Goal: Check status: Check status

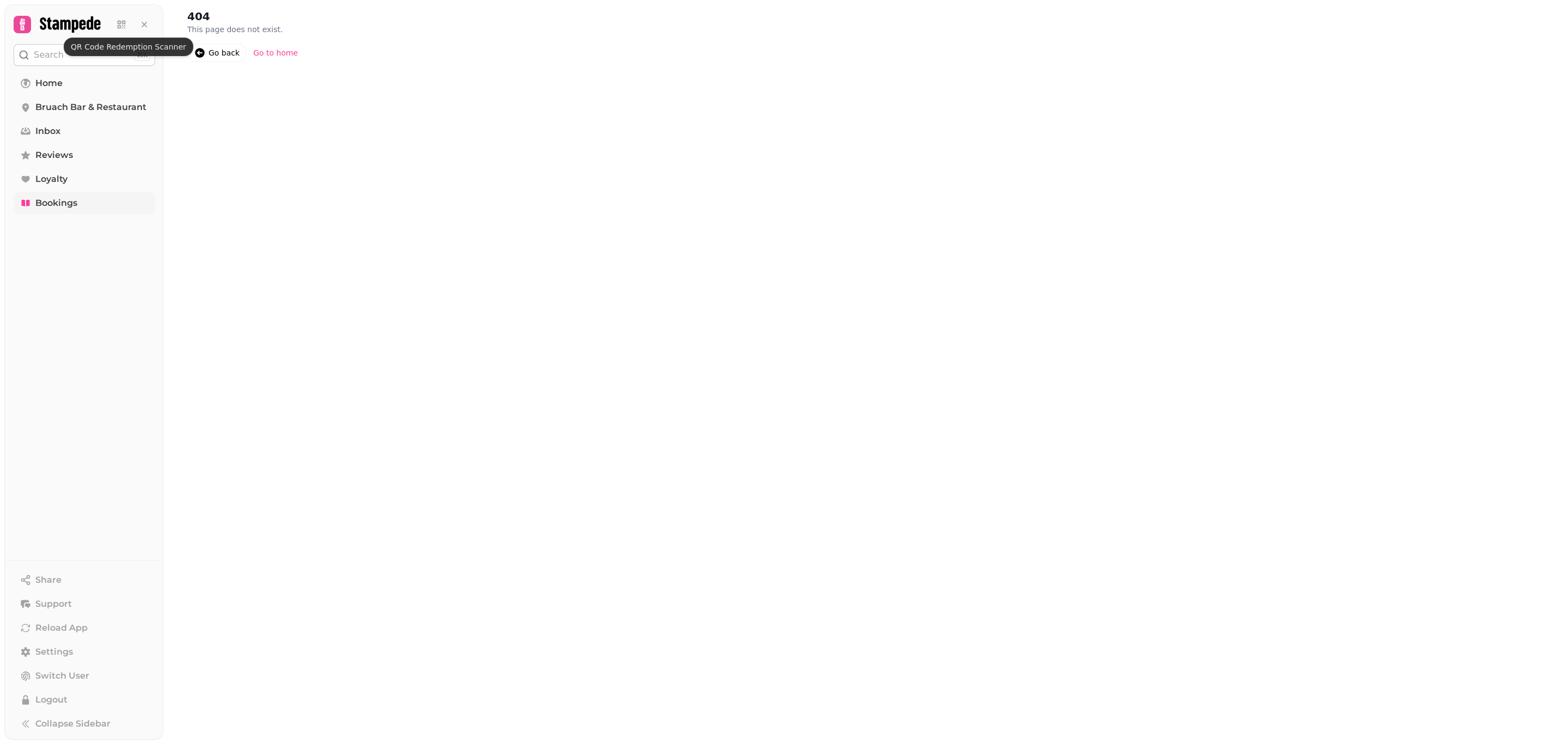
click at [41, 198] on span "Bookings" at bounding box center [56, 203] width 42 height 13
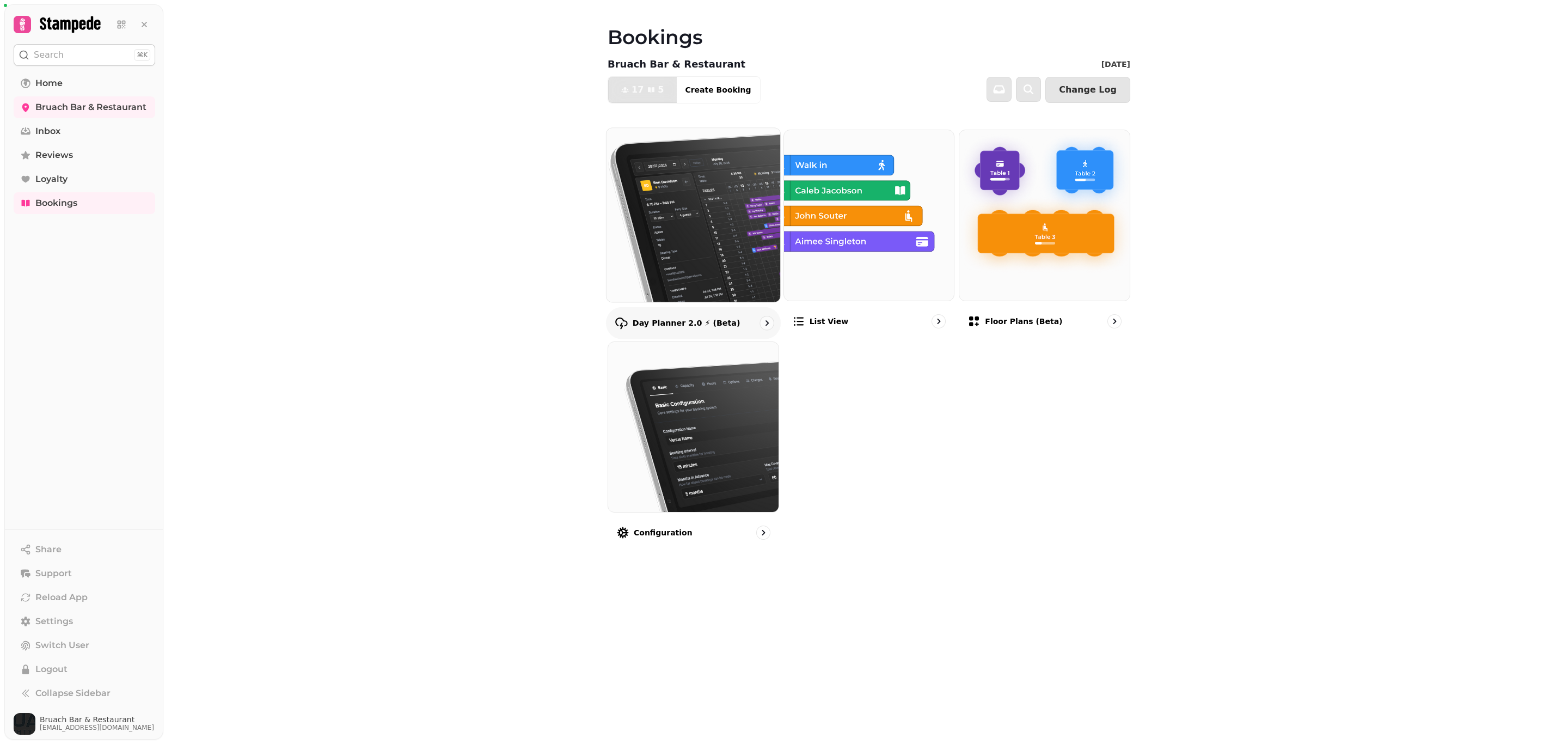
click at [705, 223] on img at bounding box center [693, 215] width 191 height 191
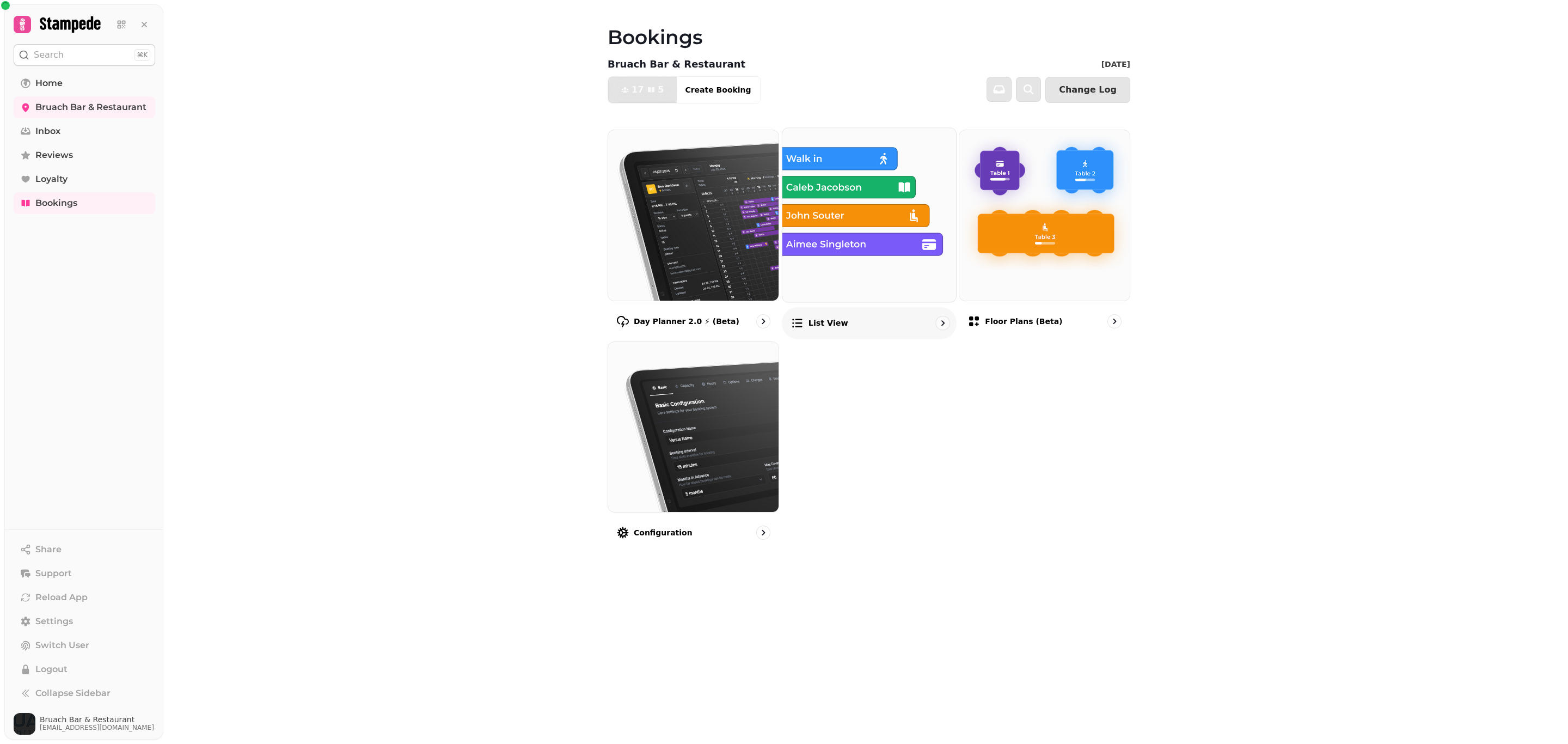
click at [832, 248] on img at bounding box center [869, 215] width 191 height 191
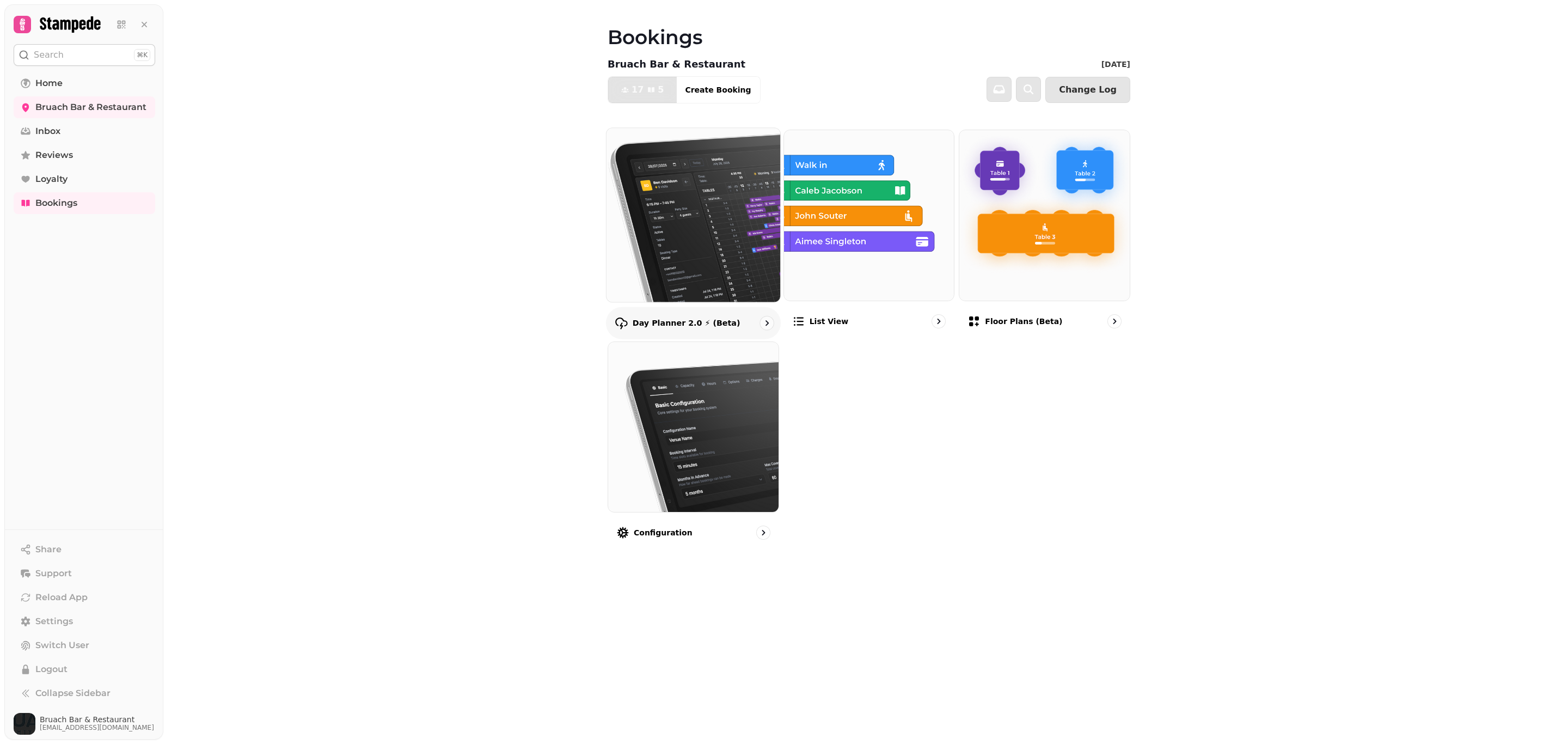
click at [766, 324] on icon "go to" at bounding box center [766, 323] width 11 height 11
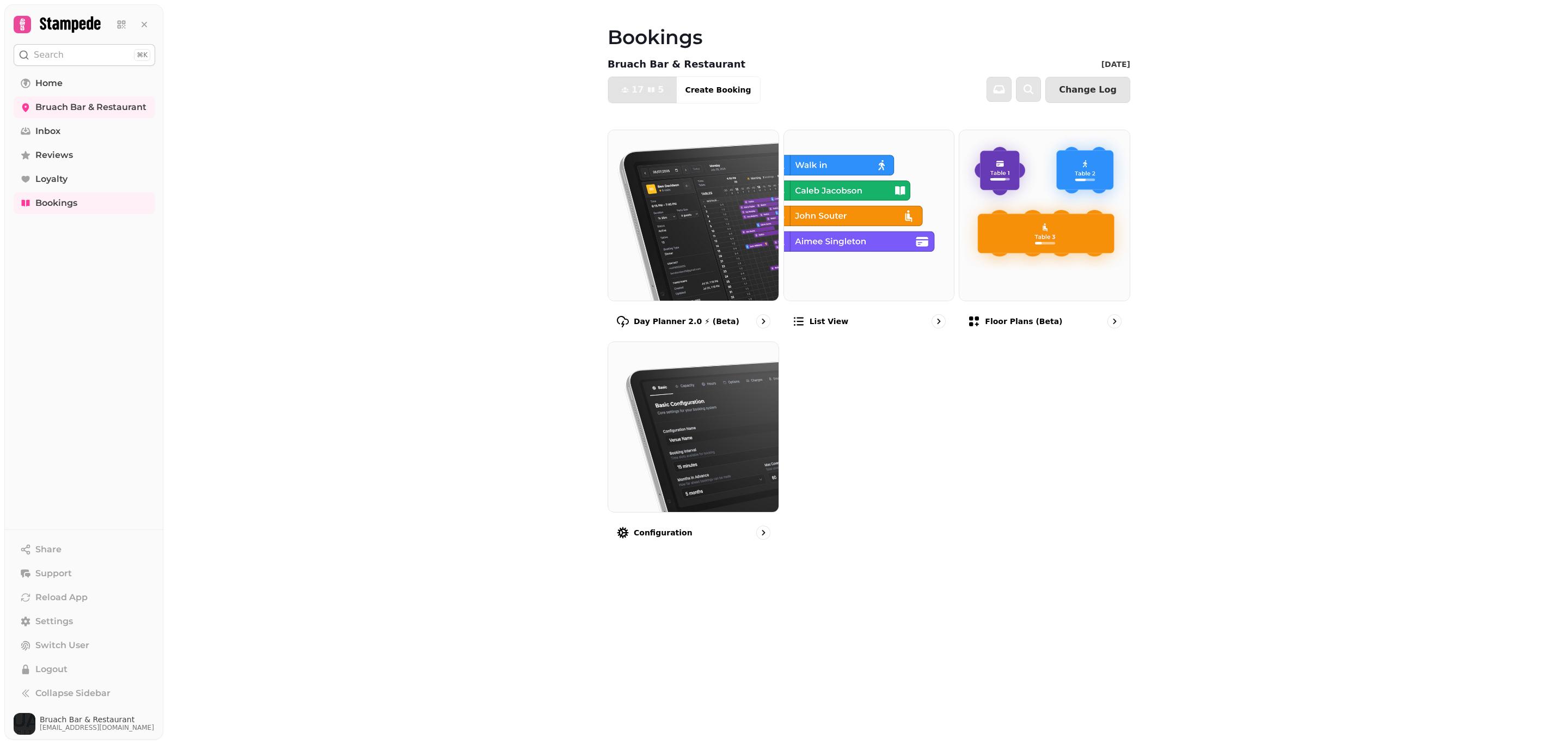
drag, startPoint x: 697, startPoint y: 318, endPoint x: 499, endPoint y: 306, distance: 198.4
click at [488, 306] on div "Bookings Bruach Bar & Restaurant [DATE] 17 5 Covers Create Booking Change Log D…" at bounding box center [866, 372] width 1405 height 744
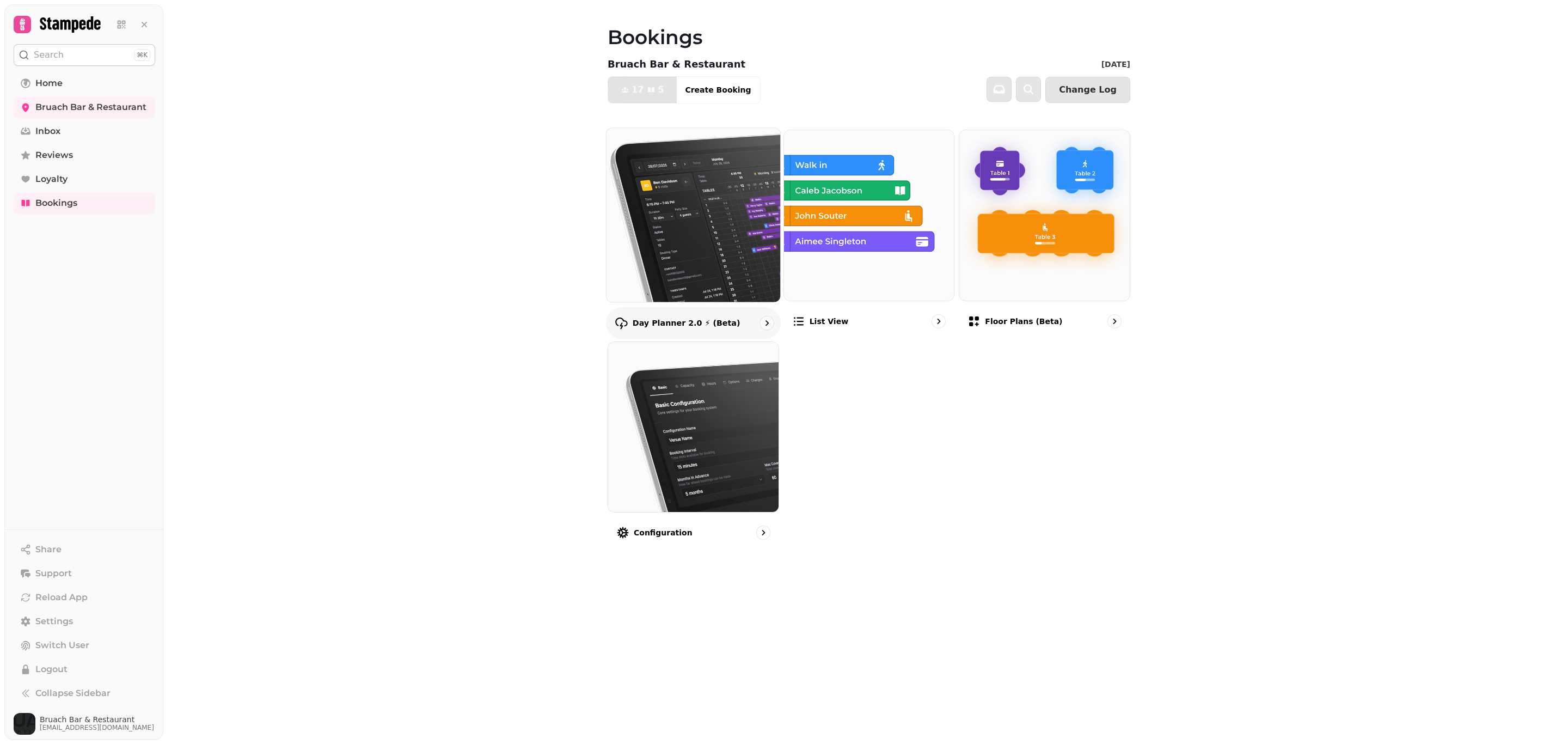
click at [763, 323] on icon "go to" at bounding box center [766, 323] width 11 height 11
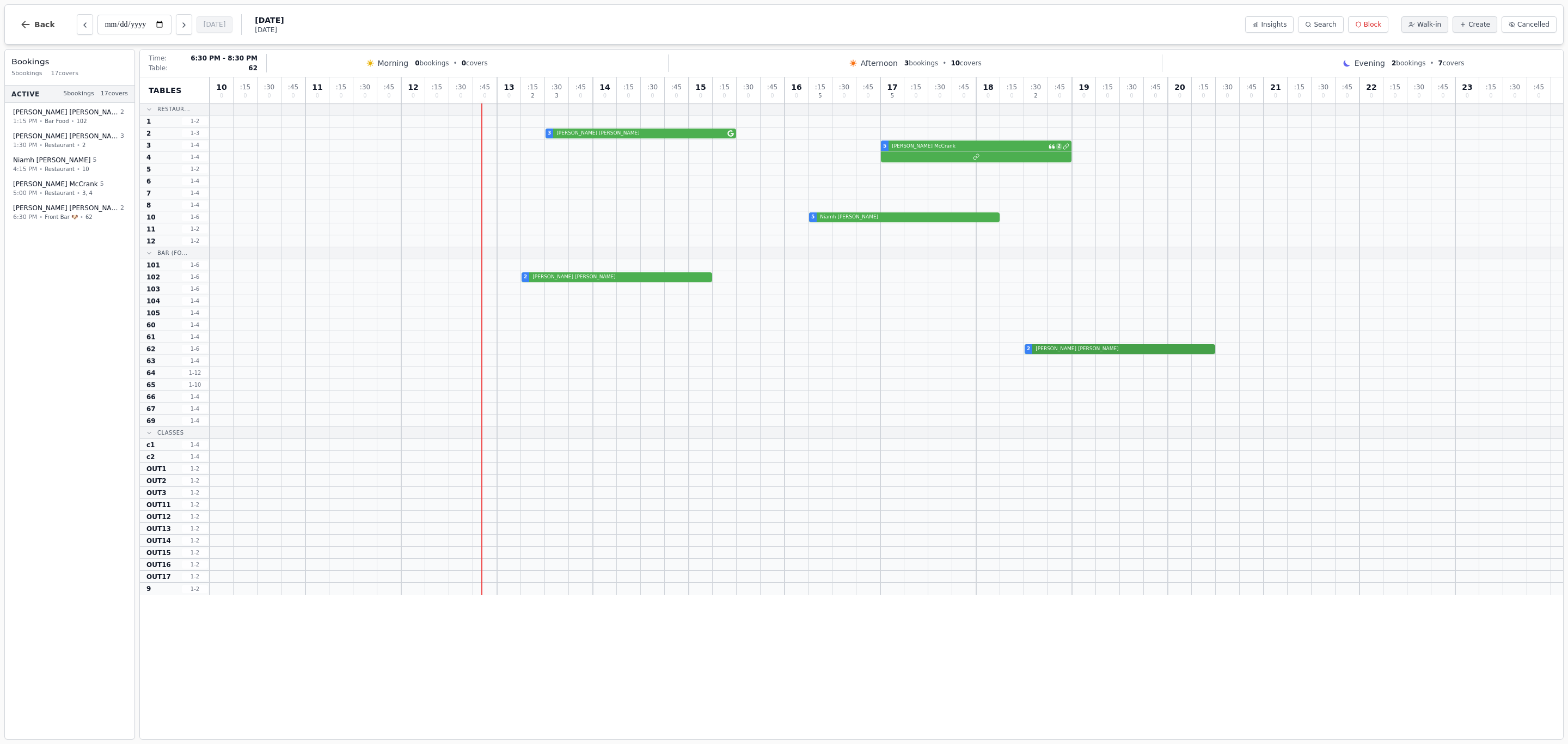
click at [1050, 349] on div "2 [PERSON_NAME]" at bounding box center [887, 349] width 1354 height 12
select select "****"
select select "*"
